Goal: Information Seeking & Learning: Learn about a topic

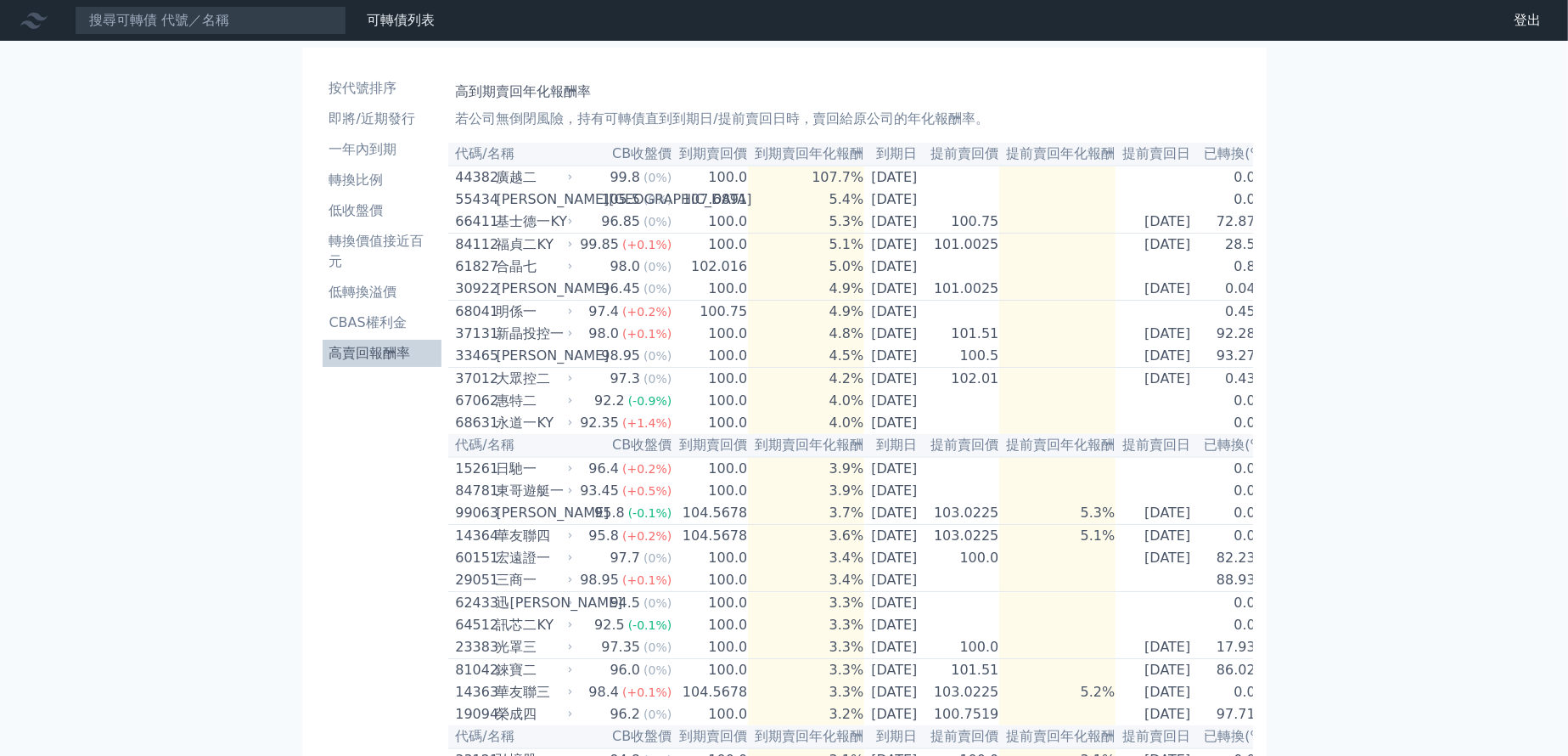
click at [257, 37] on nav "可轉債列表 財務數據 可轉債列表 財務數據 登出 登出" at bounding box center [784, 20] width 1568 height 41
click at [264, 6] on input at bounding box center [210, 21] width 271 height 29
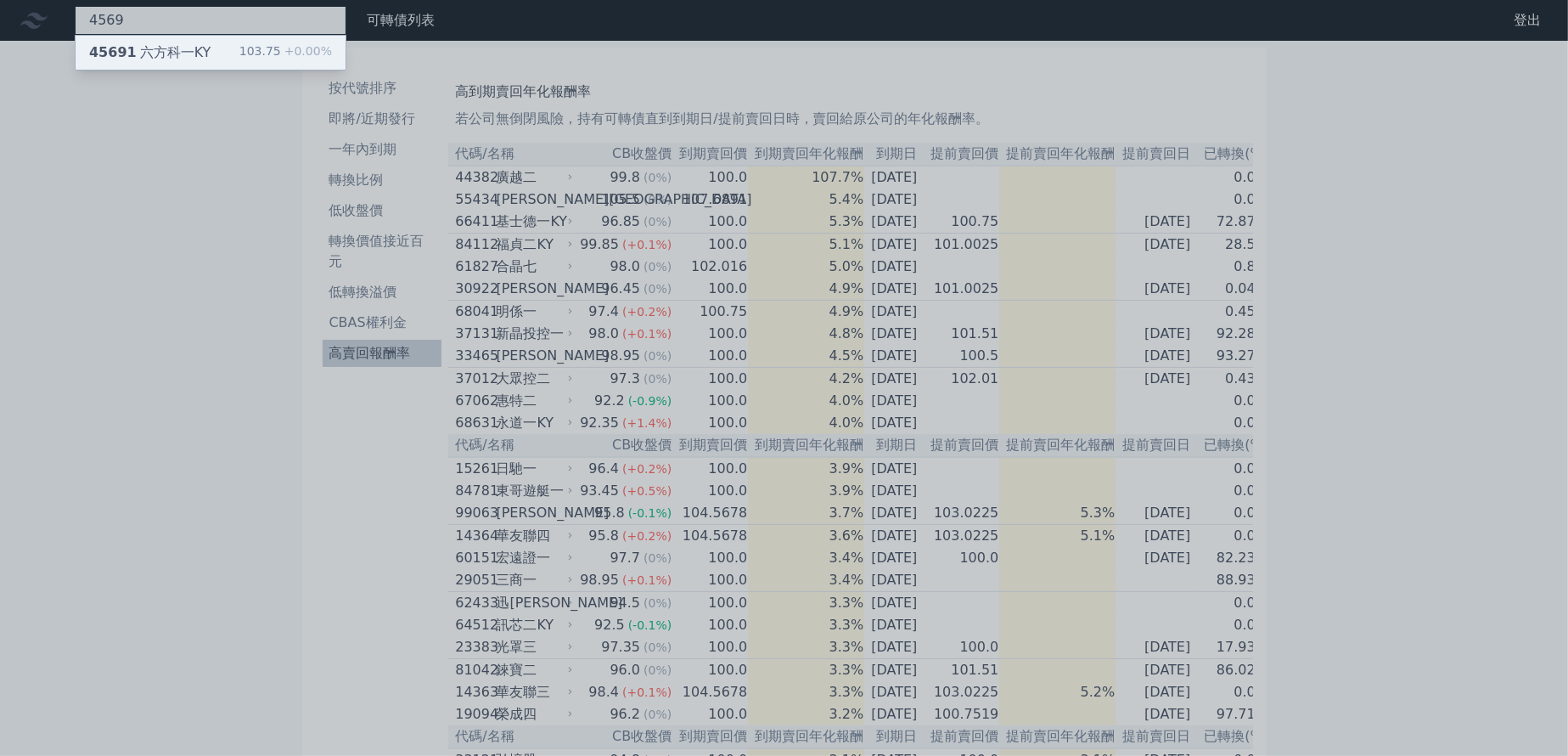
type input "4569"
click at [304, 67] on div "45691 六方科一KY 103.75 +0.00%" at bounding box center [210, 52] width 270 height 34
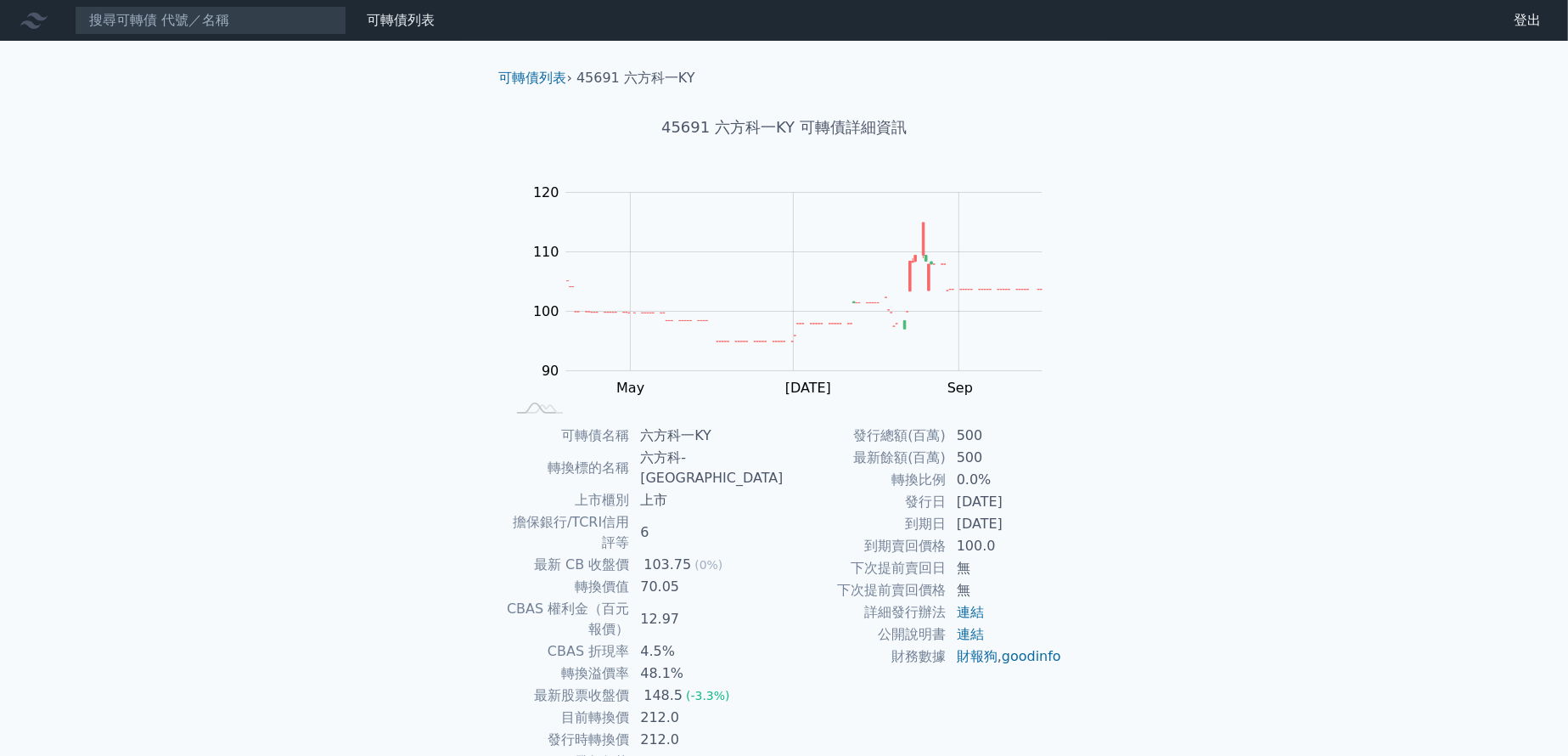
click at [217, 687] on div "可轉債列表 財務數據 可轉債列表 財務數據 登出 登出 可轉債列表 › 45691 六方科一KY 45691 六方科一KY 可轉債詳細資訊 Zoom Out …" at bounding box center [784, 423] width 1568 height 847
drag, startPoint x: 725, startPoint y: 613, endPoint x: 665, endPoint y: 615, distance: 60.0
click at [688, 663] on td "48.1%" at bounding box center [706, 674] width 154 height 22
click at [1001, 664] on link "goodinfo" at bounding box center [1031, 656] width 59 height 16
click at [1211, 562] on div "可轉債列表 財務數據 可轉債列表 財務數據 登出 登出 可轉債列表 › 45691 六方科一KY 45691 六方科一KY 可轉債詳細資訊 Zoom Out …" at bounding box center [784, 423] width 1568 height 847
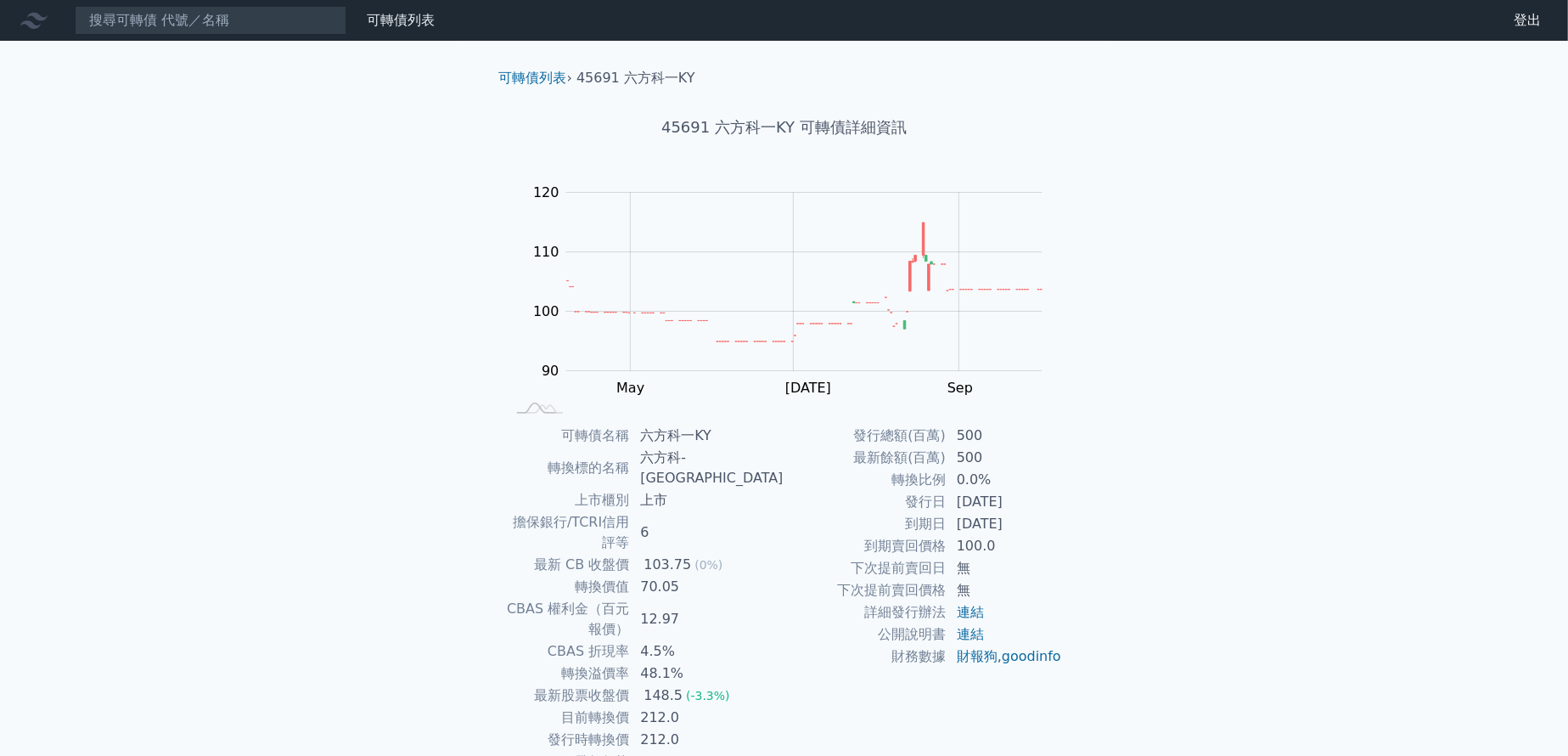
drag, startPoint x: 962, startPoint y: 524, endPoint x: 1033, endPoint y: 523, distance: 71.0
click at [1033, 523] on td "[DATE]" at bounding box center [1004, 524] width 116 height 22
drag, startPoint x: 985, startPoint y: 499, endPoint x: 1067, endPoint y: 496, distance: 82.1
click at [1013, 496] on td "[DATE]" at bounding box center [1004, 502] width 116 height 22
click at [204, 18] on input at bounding box center [210, 21] width 271 height 29
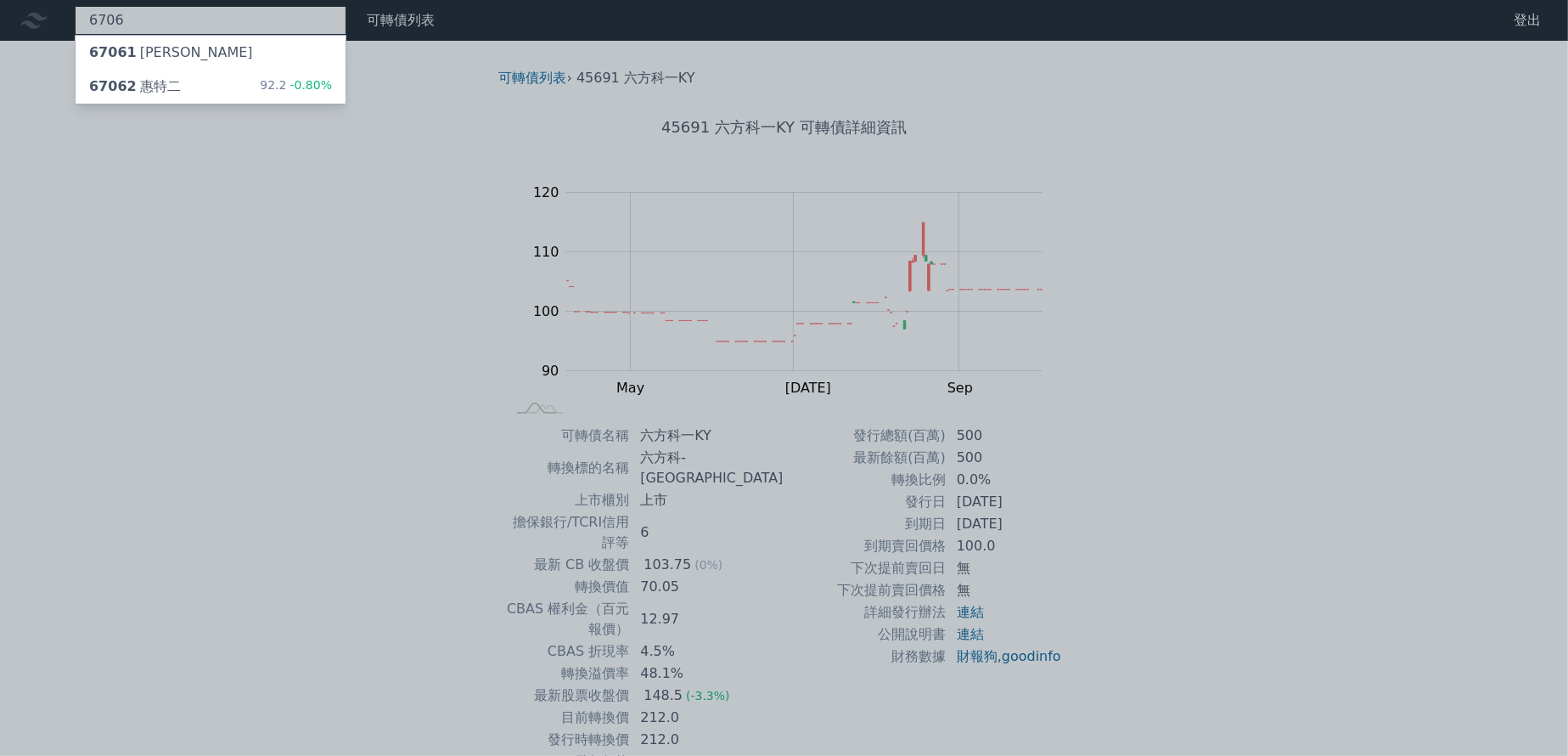
type input "6706"
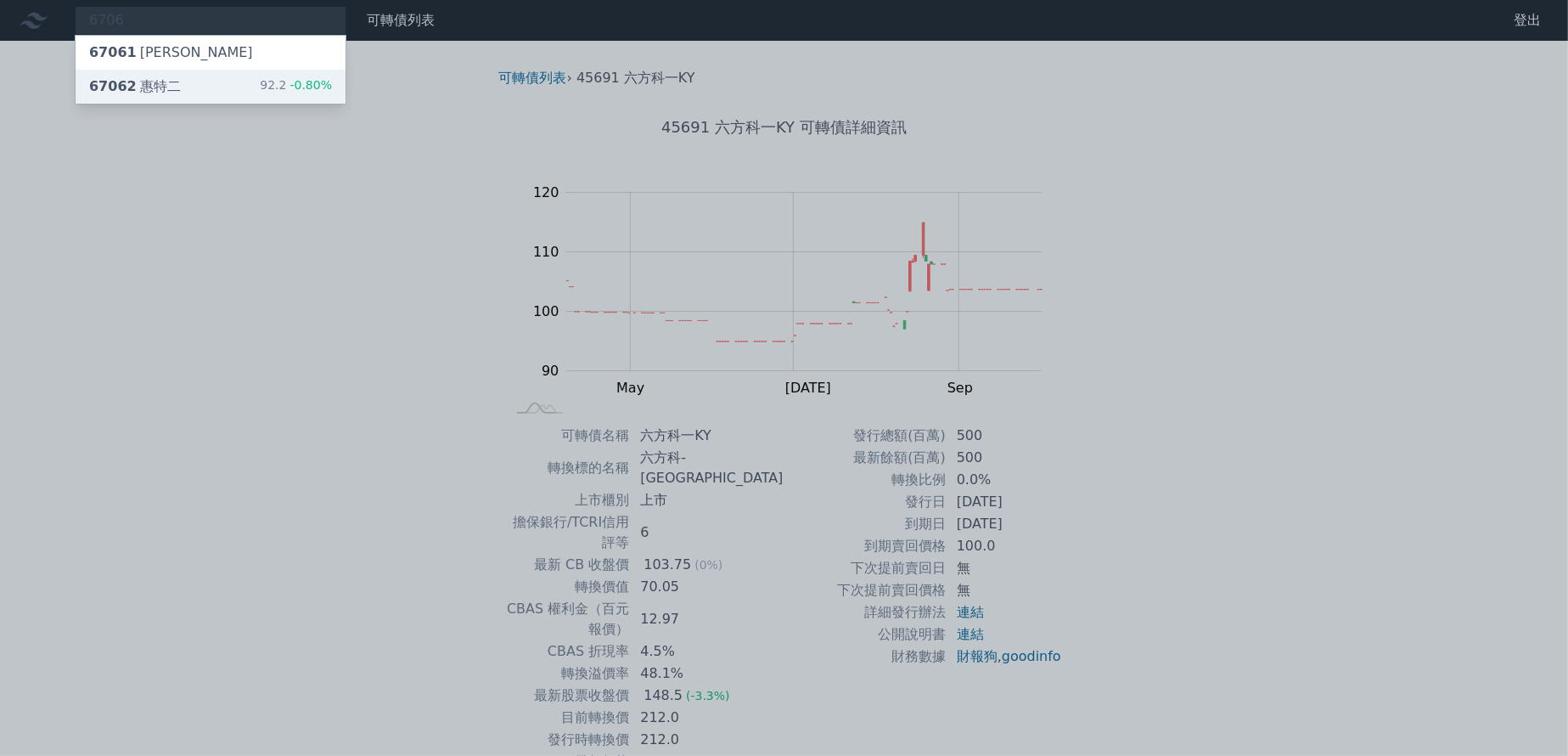
click at [190, 79] on div "67062 惠特二 92.2 -0.80%" at bounding box center [210, 86] width 270 height 34
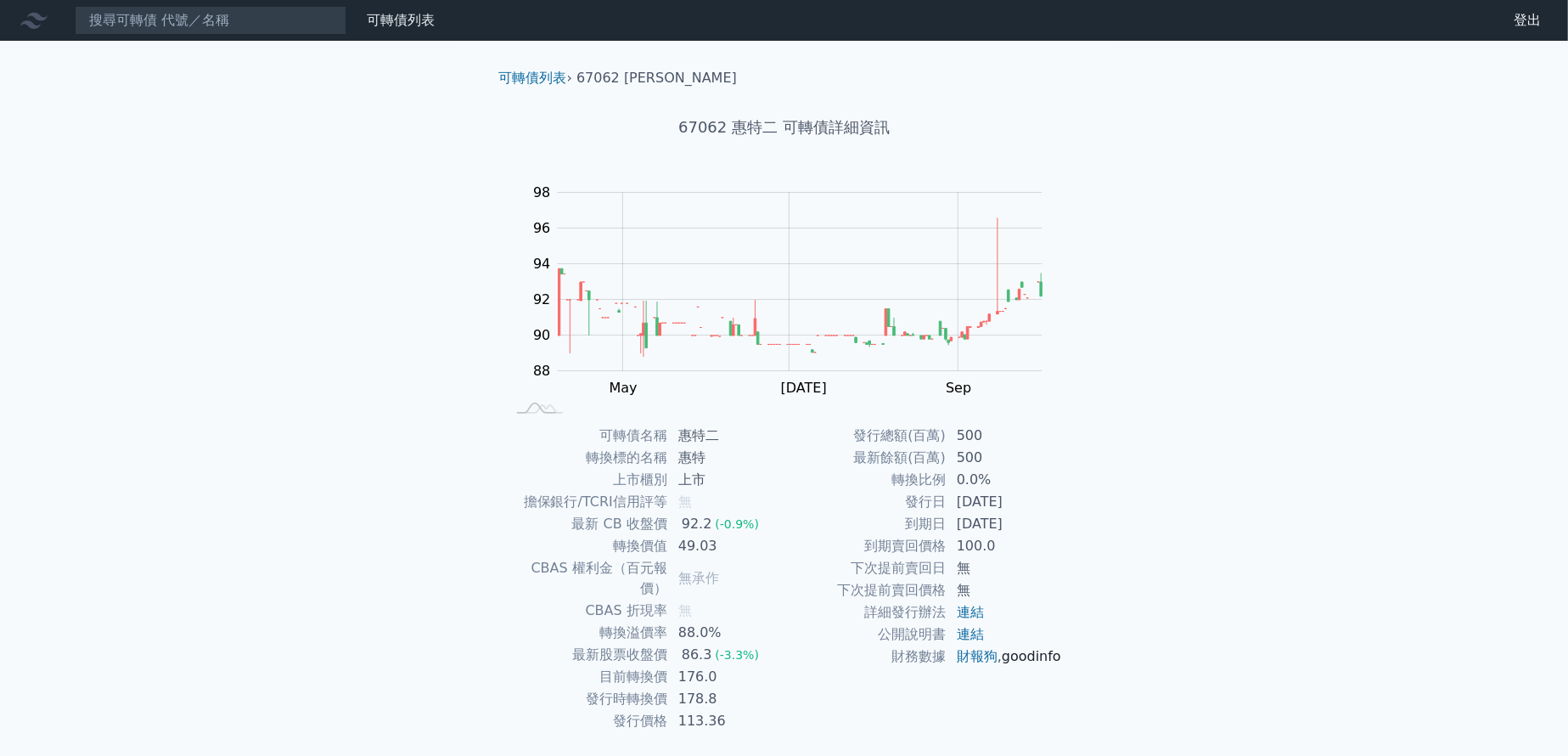
click at [1001, 664] on link "goodinfo" at bounding box center [1031, 656] width 59 height 16
click at [211, 24] on input at bounding box center [210, 21] width 271 height 29
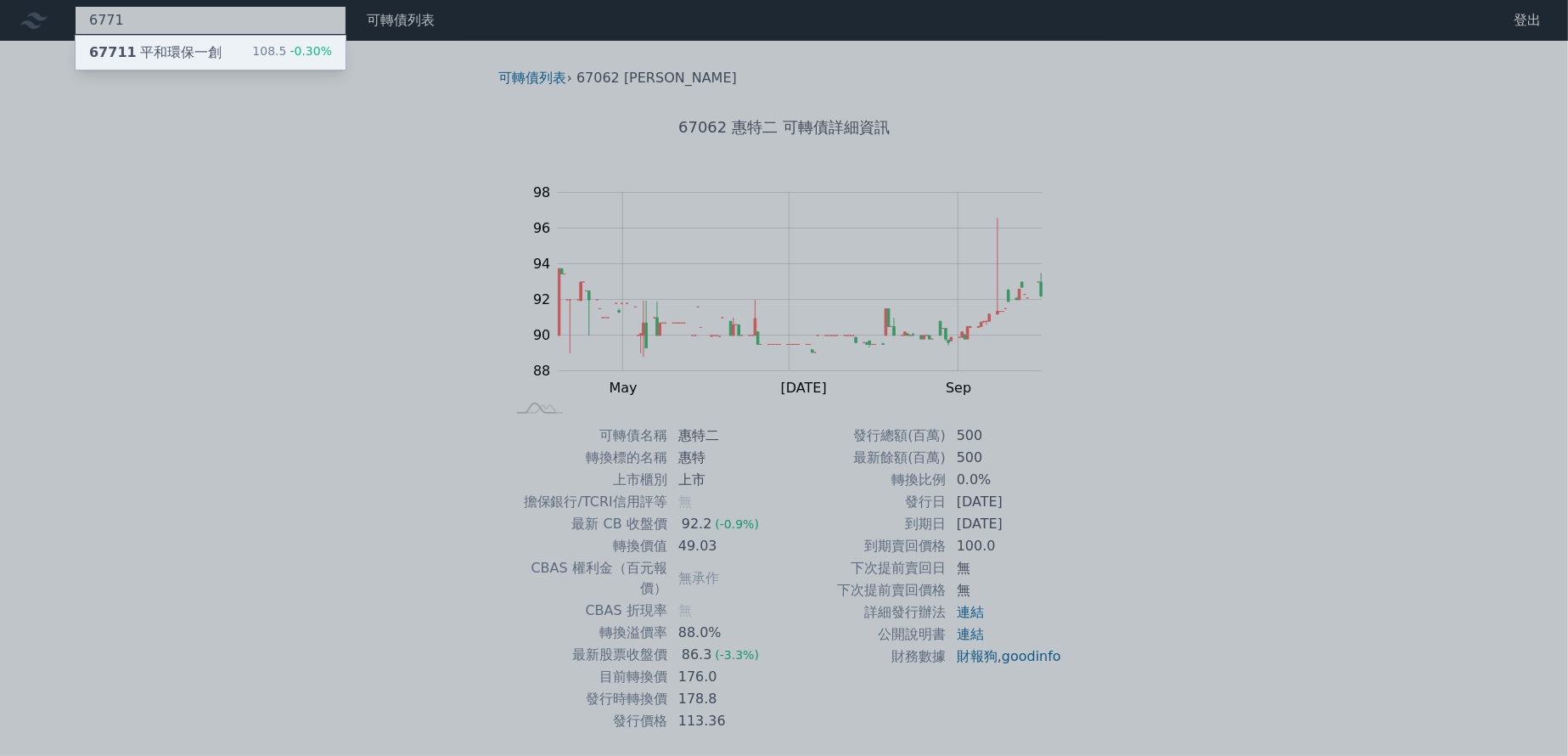
type input "6771"
click at [233, 49] on div "67711 平和環保一創 108.5 -0.30%" at bounding box center [210, 52] width 270 height 34
